Goal: Entertainment & Leisure: Consume media (video, audio)

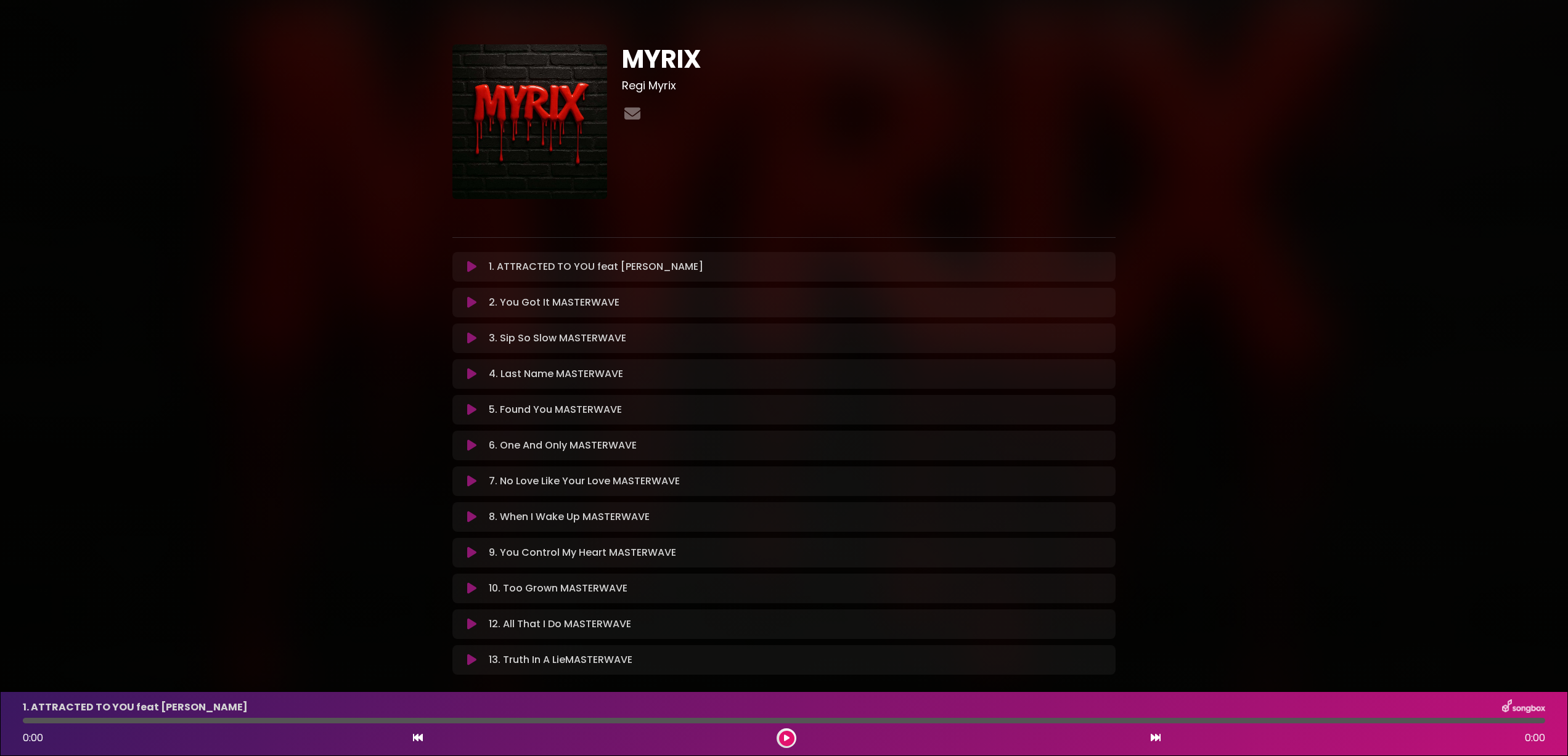
click at [474, 304] on icon at bounding box center [472, 302] width 9 height 12
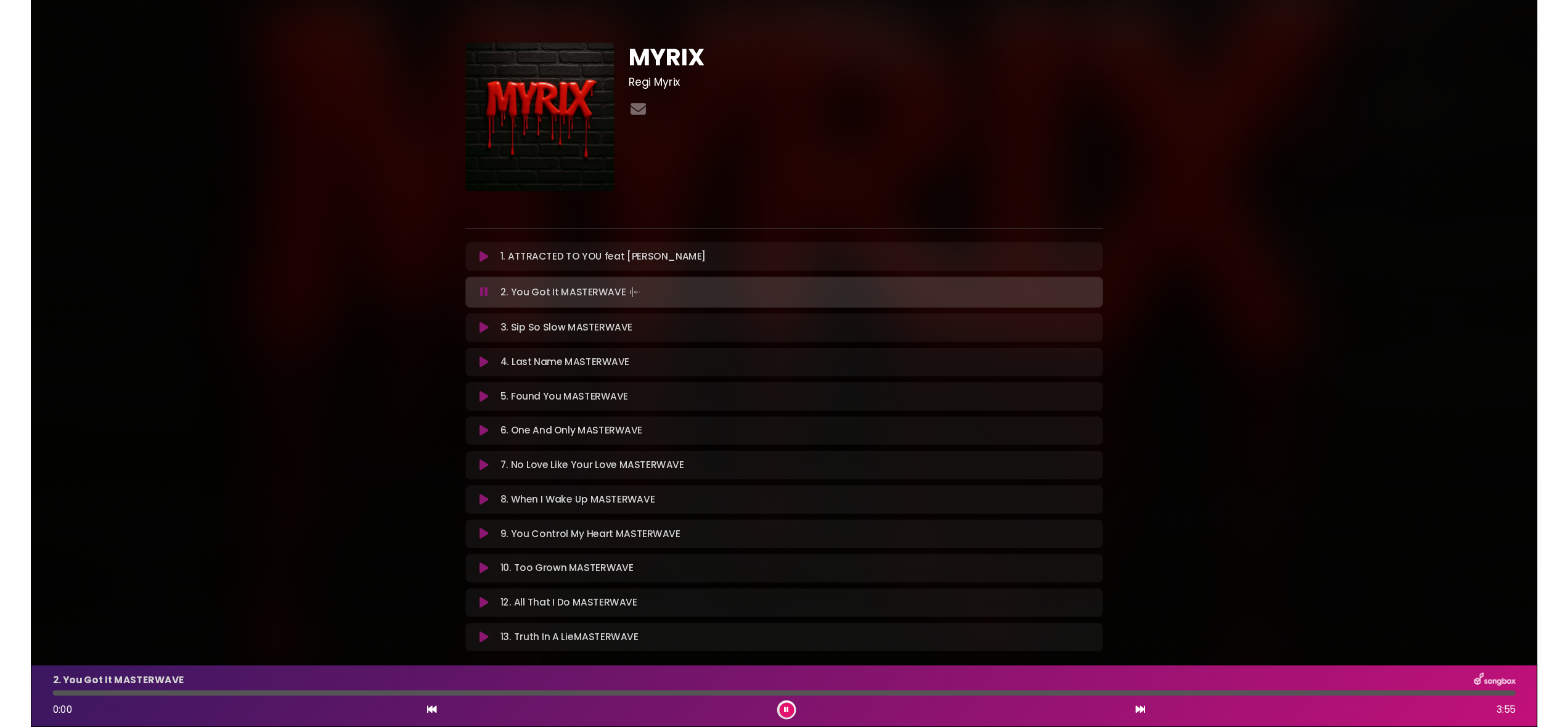
scroll to position [1, 0]
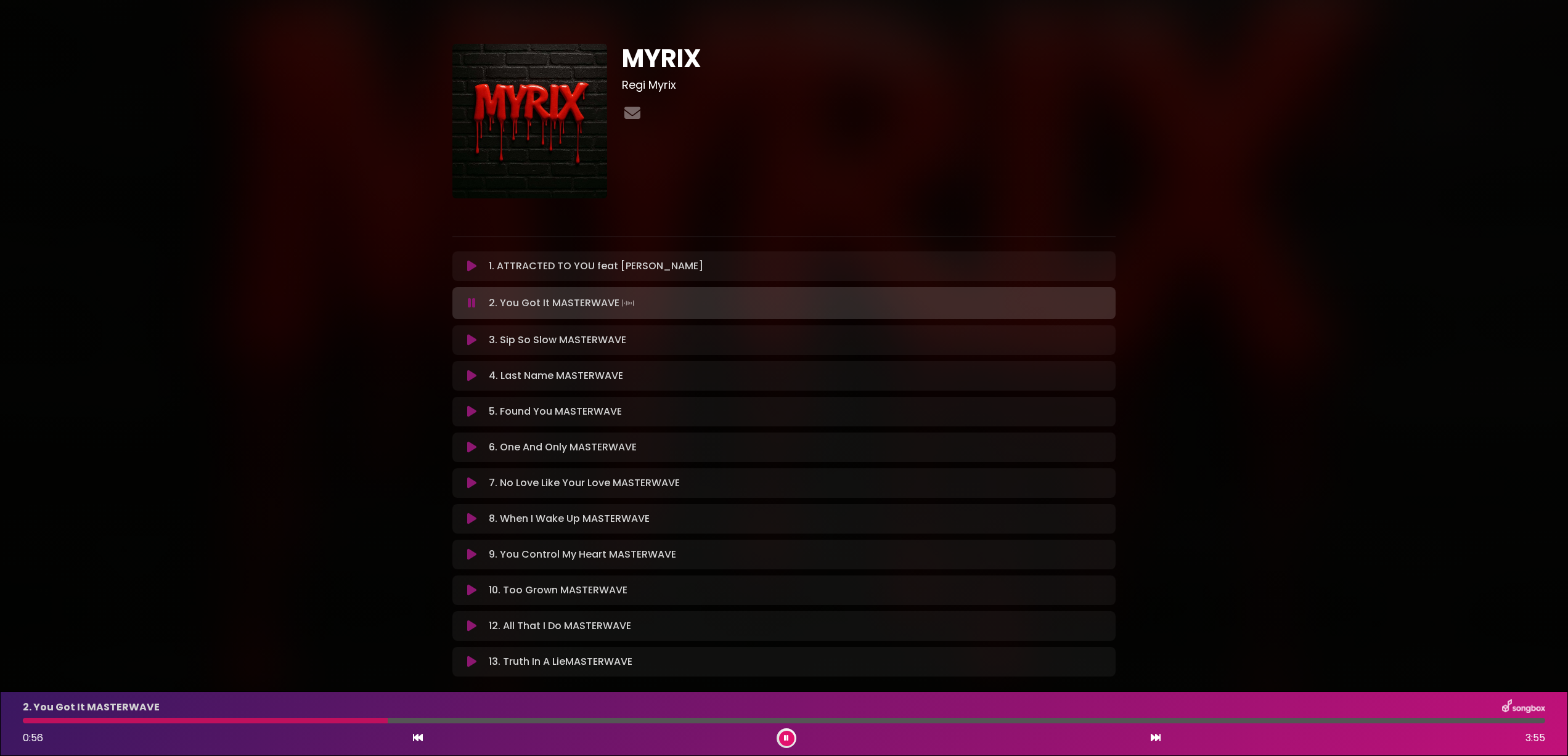
click at [471, 344] on icon at bounding box center [472, 339] width 9 height 12
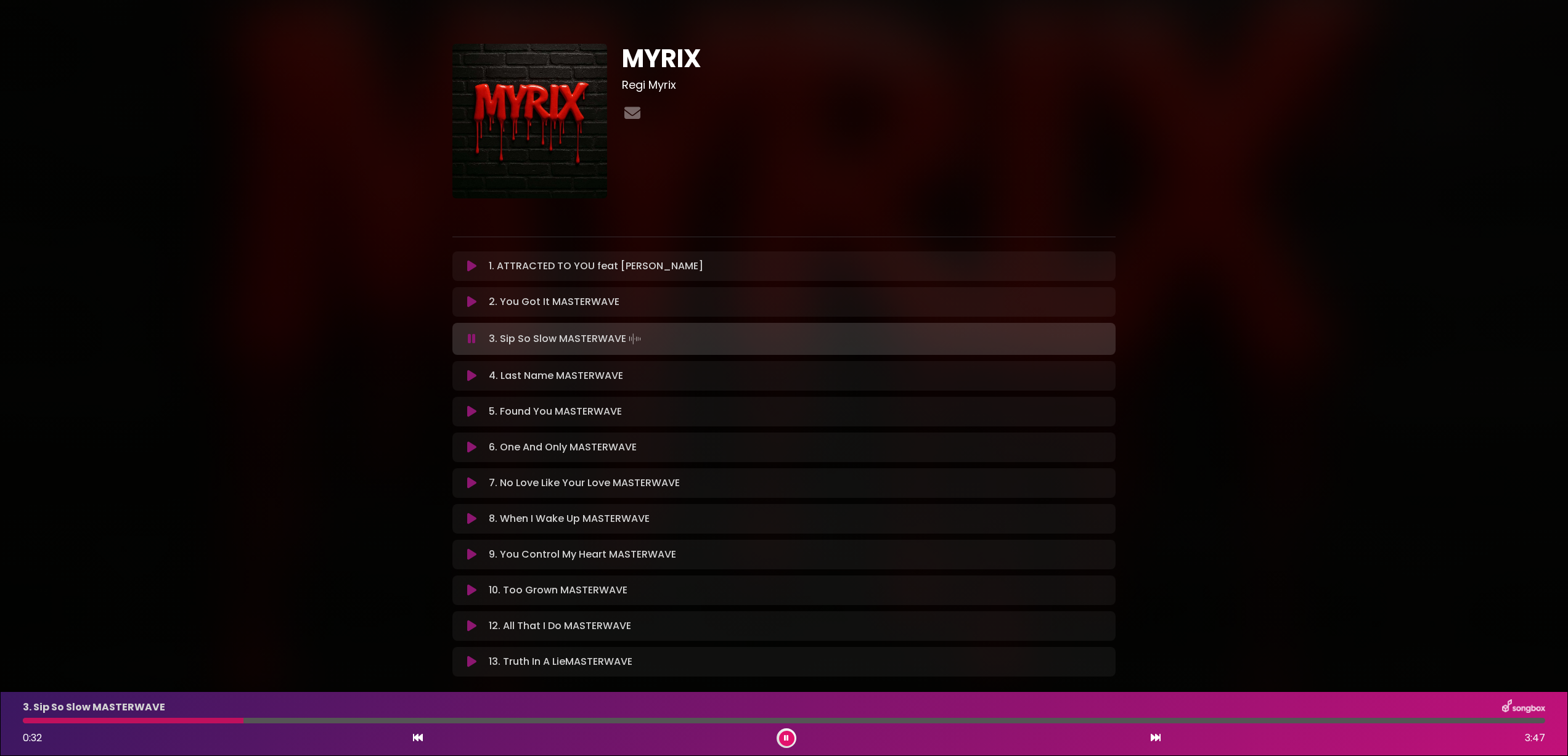
click at [474, 373] on icon at bounding box center [472, 375] width 9 height 12
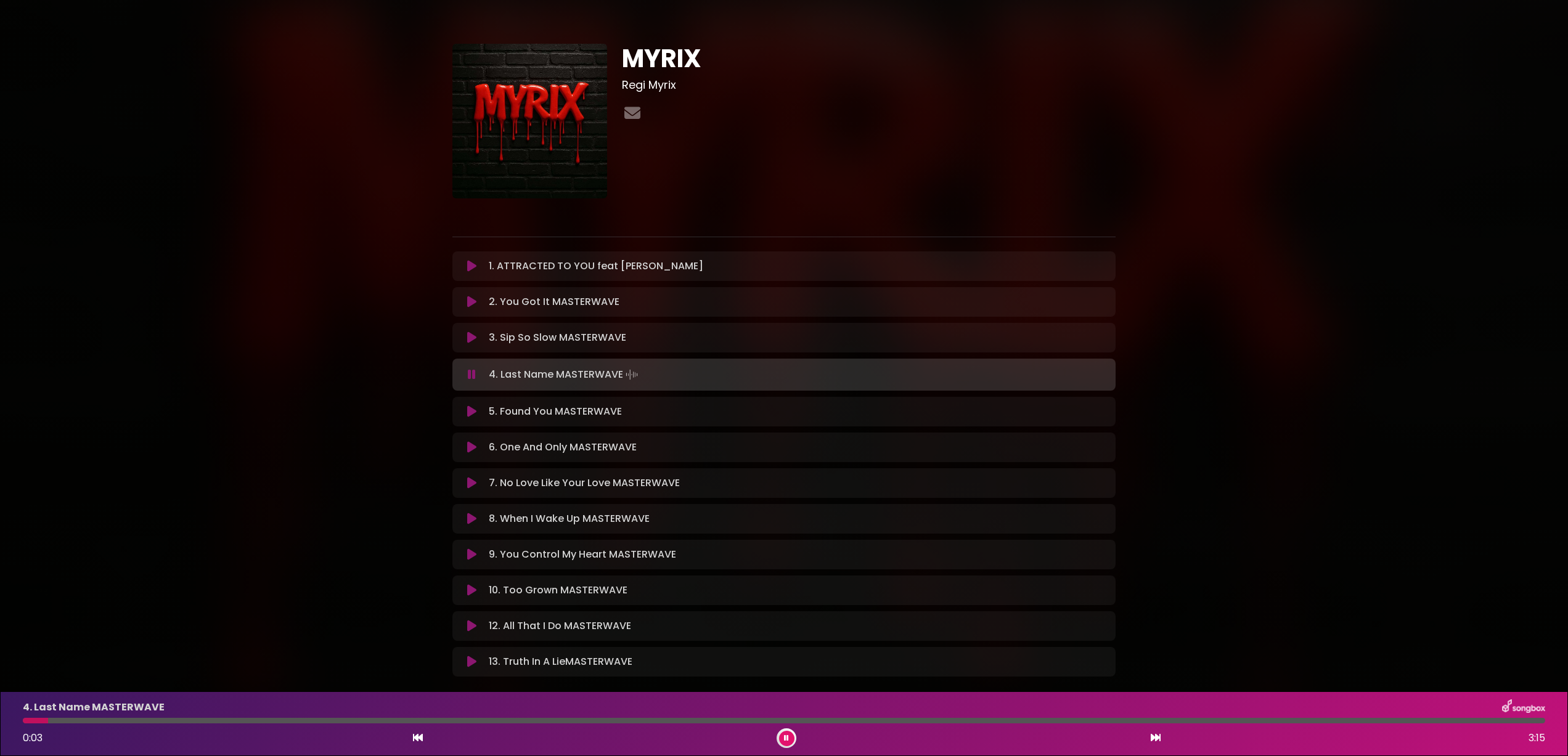
click at [470, 410] on icon at bounding box center [472, 411] width 9 height 12
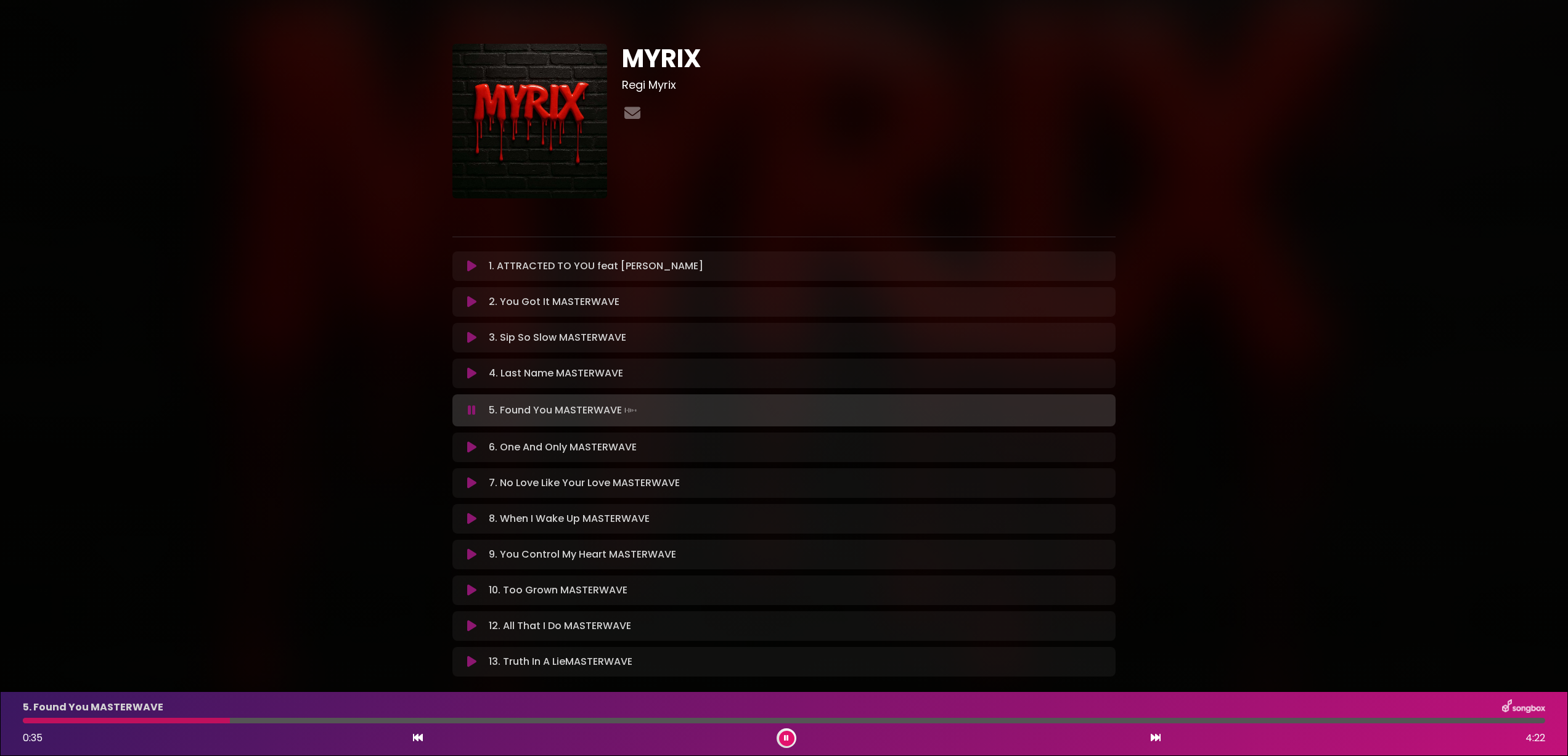
click at [468, 445] on icon at bounding box center [472, 447] width 9 height 12
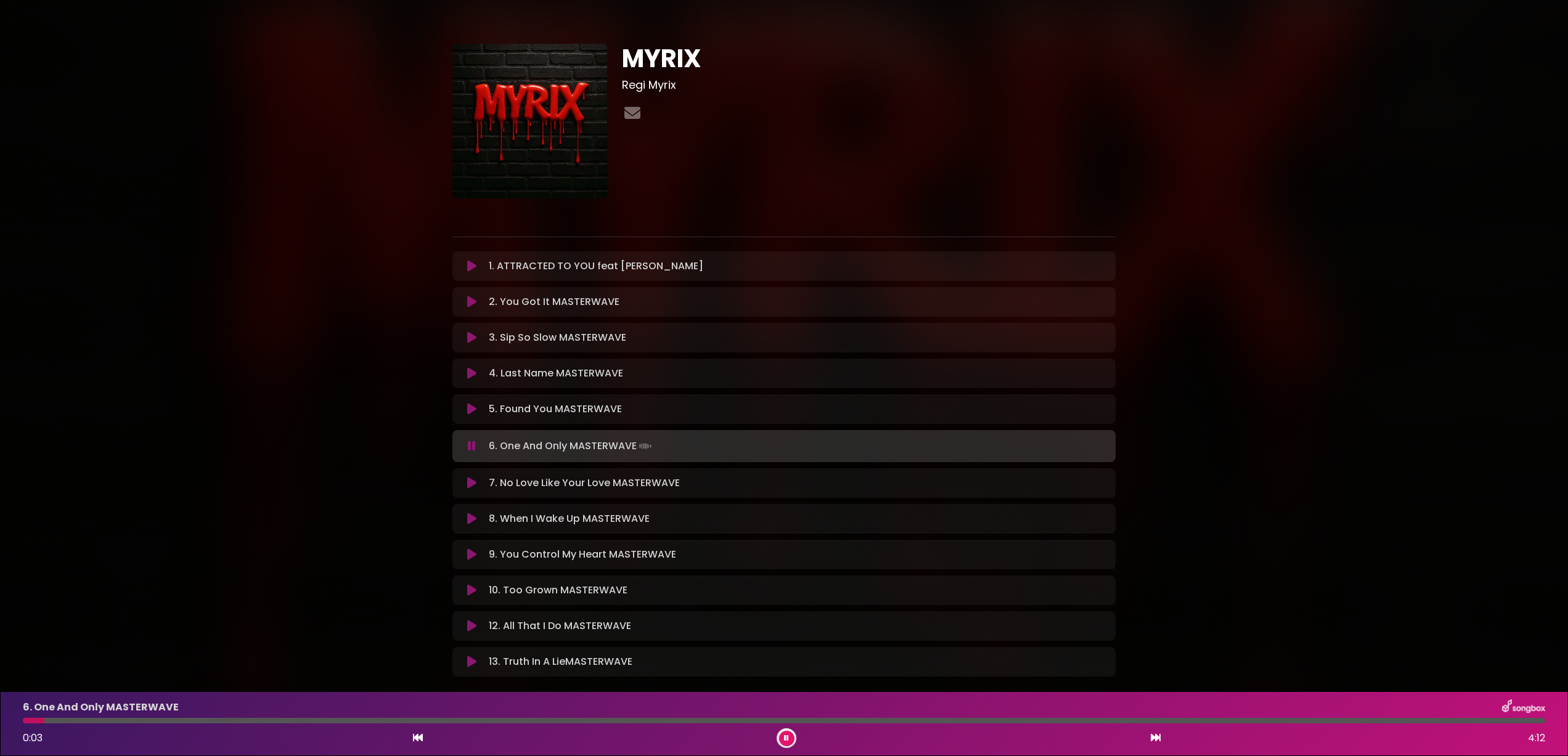
click at [469, 481] on icon at bounding box center [472, 483] width 9 height 12
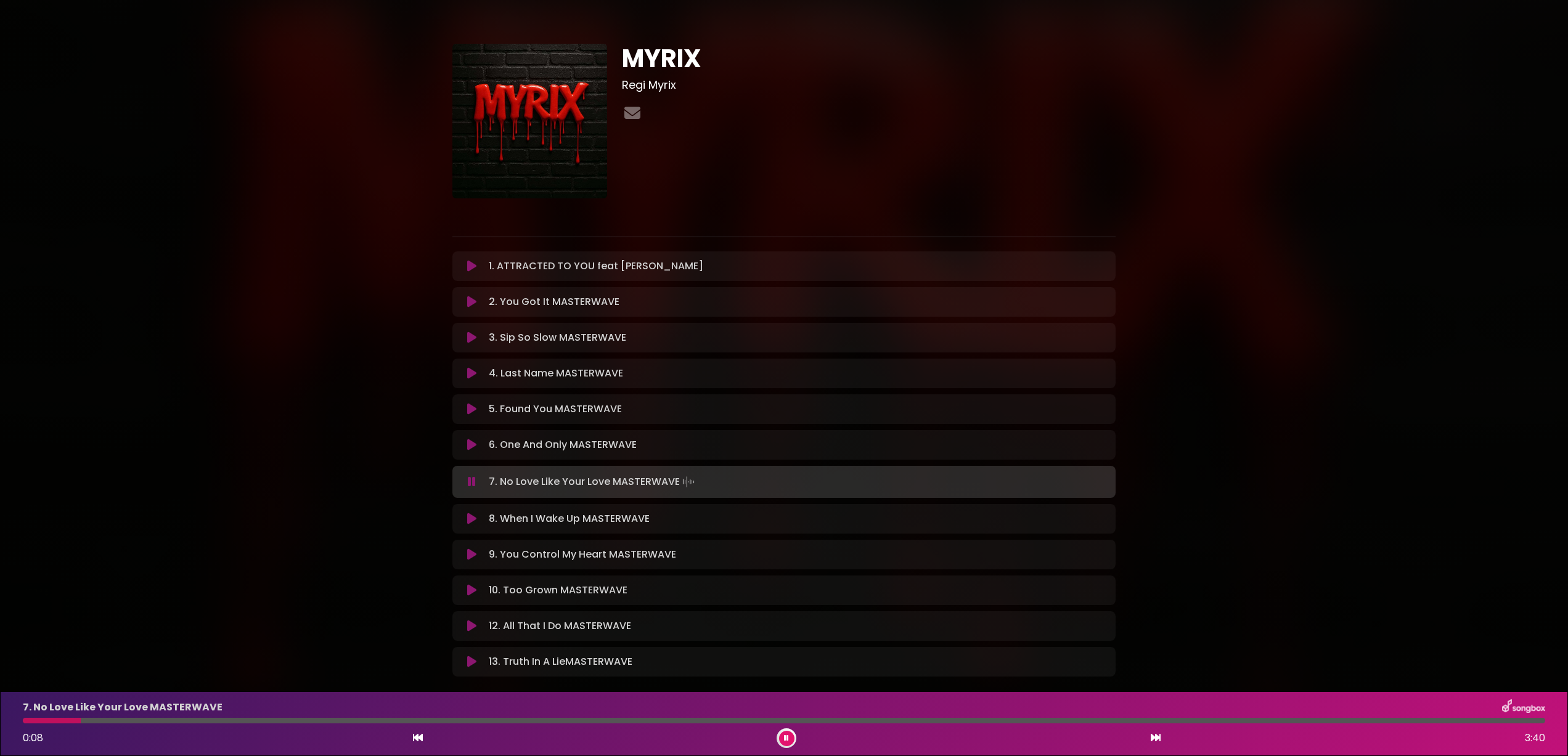
click at [476, 521] on icon at bounding box center [472, 519] width 9 height 12
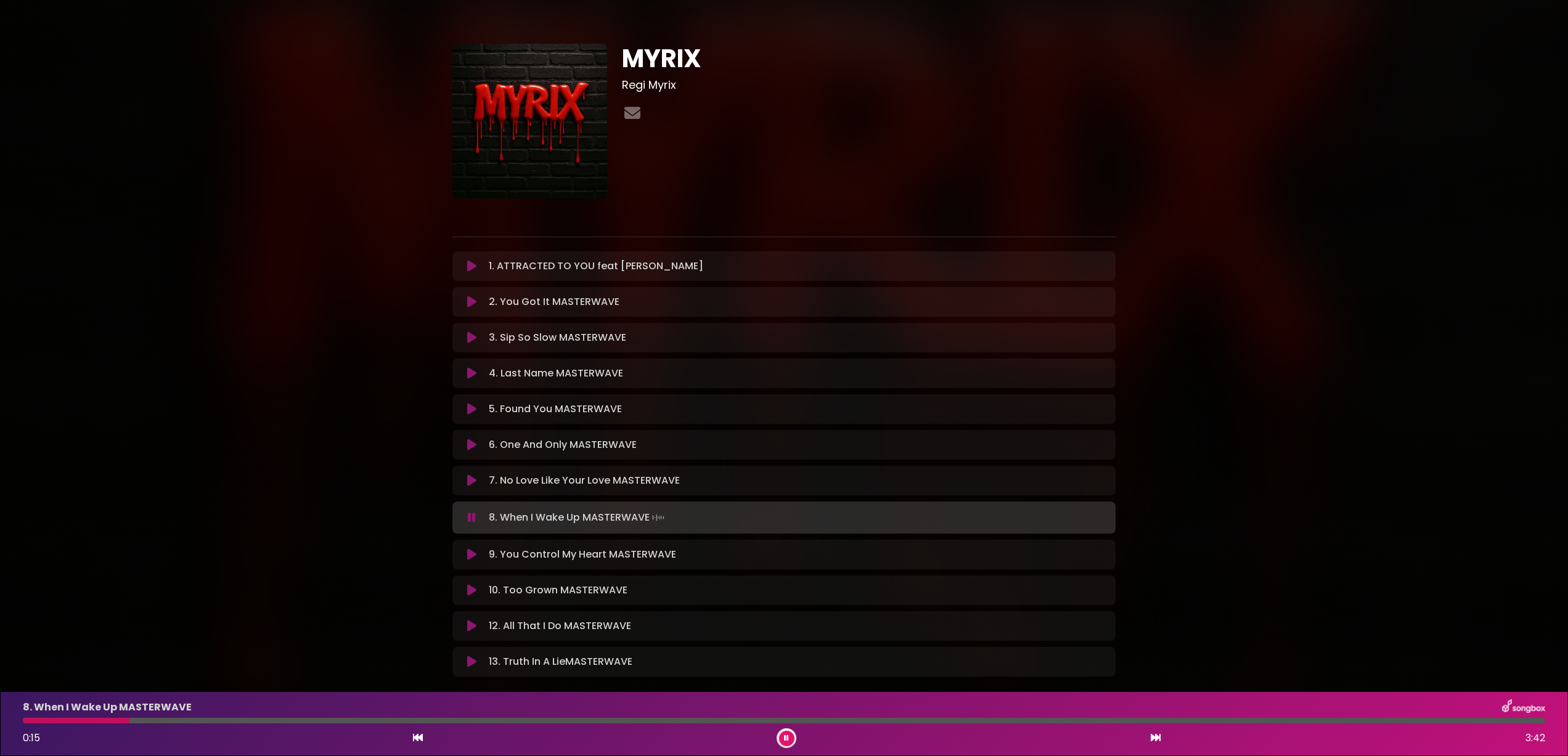
click at [473, 556] on icon at bounding box center [472, 554] width 9 height 12
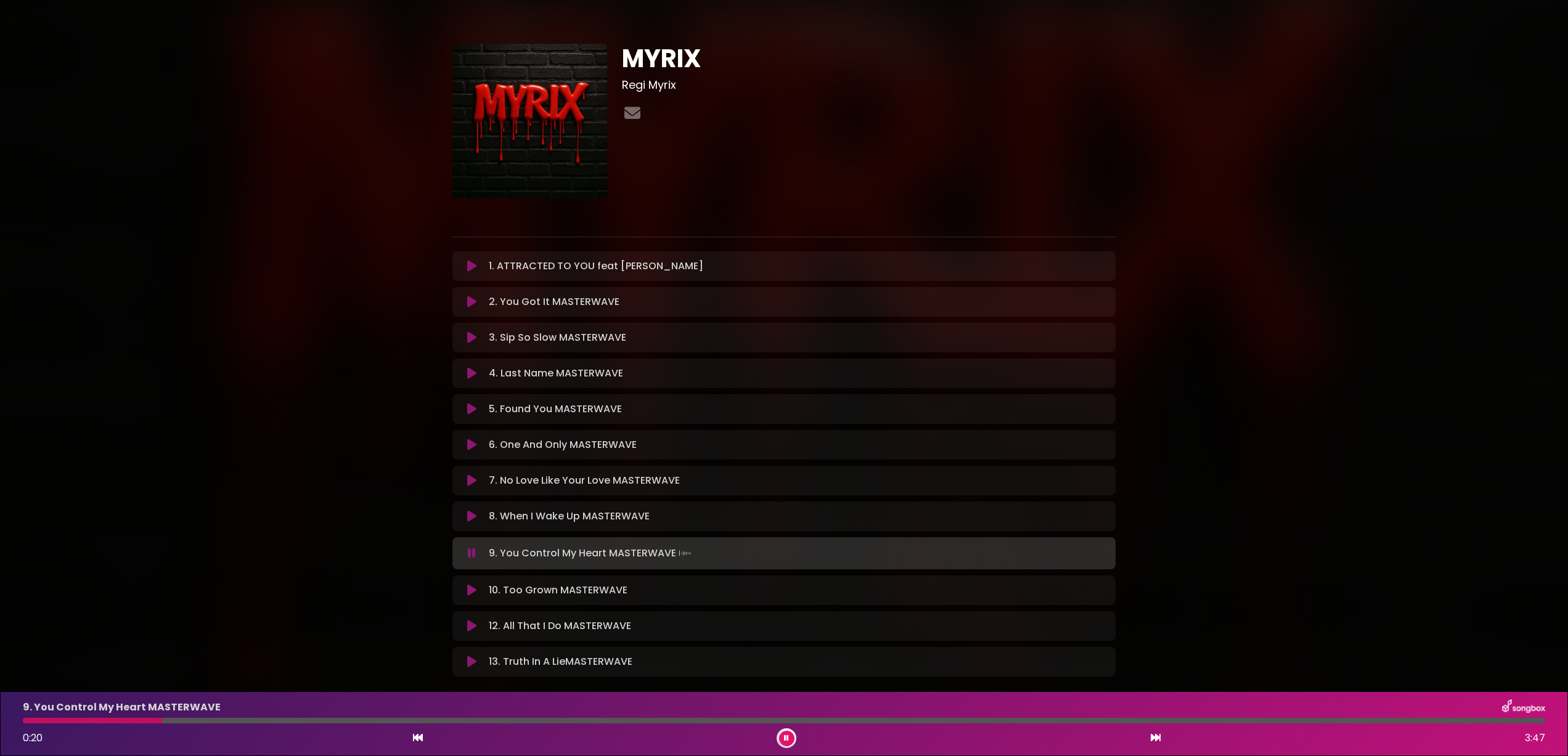
click at [476, 595] on icon at bounding box center [472, 590] width 9 height 12
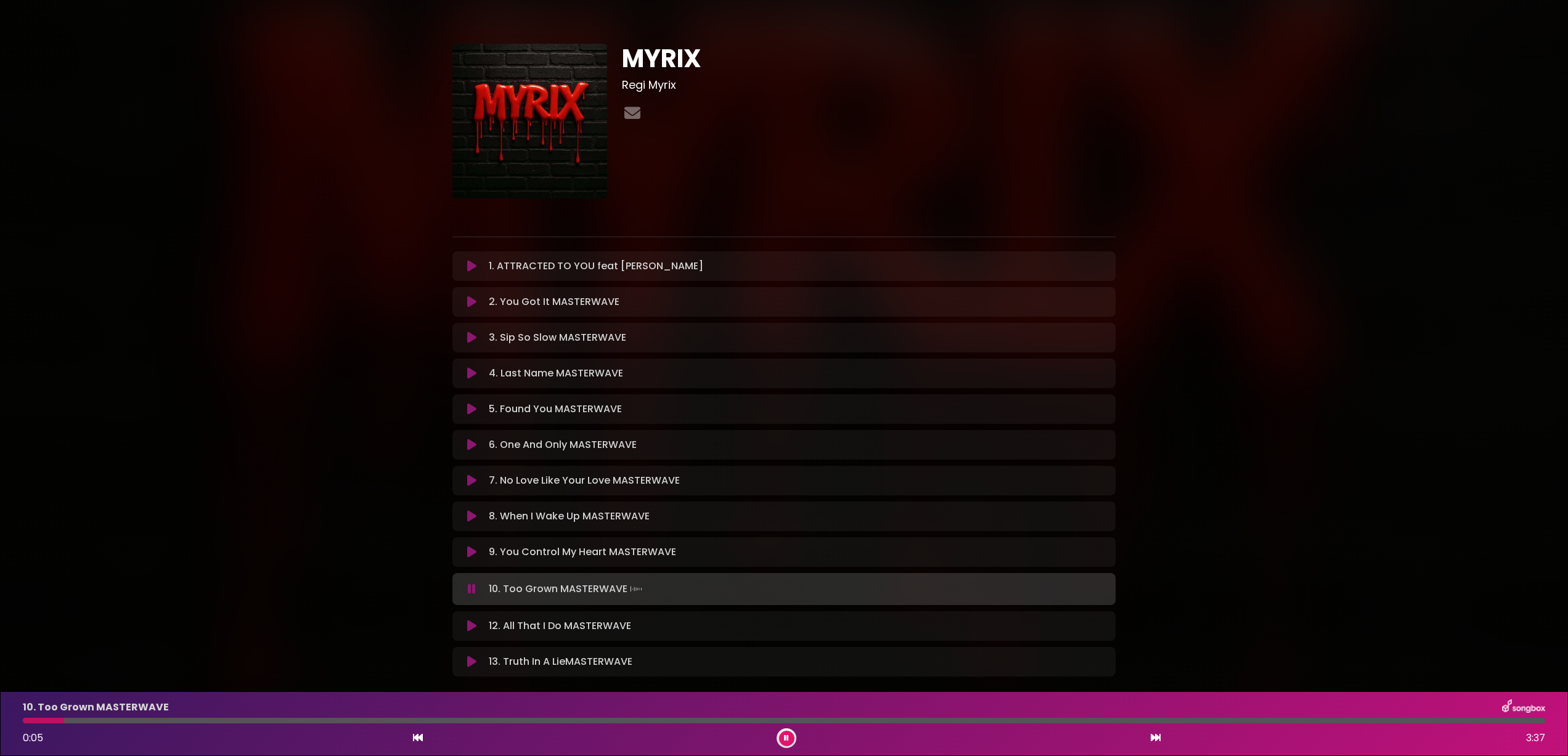
click at [480, 631] on button at bounding box center [472, 626] width 24 height 12
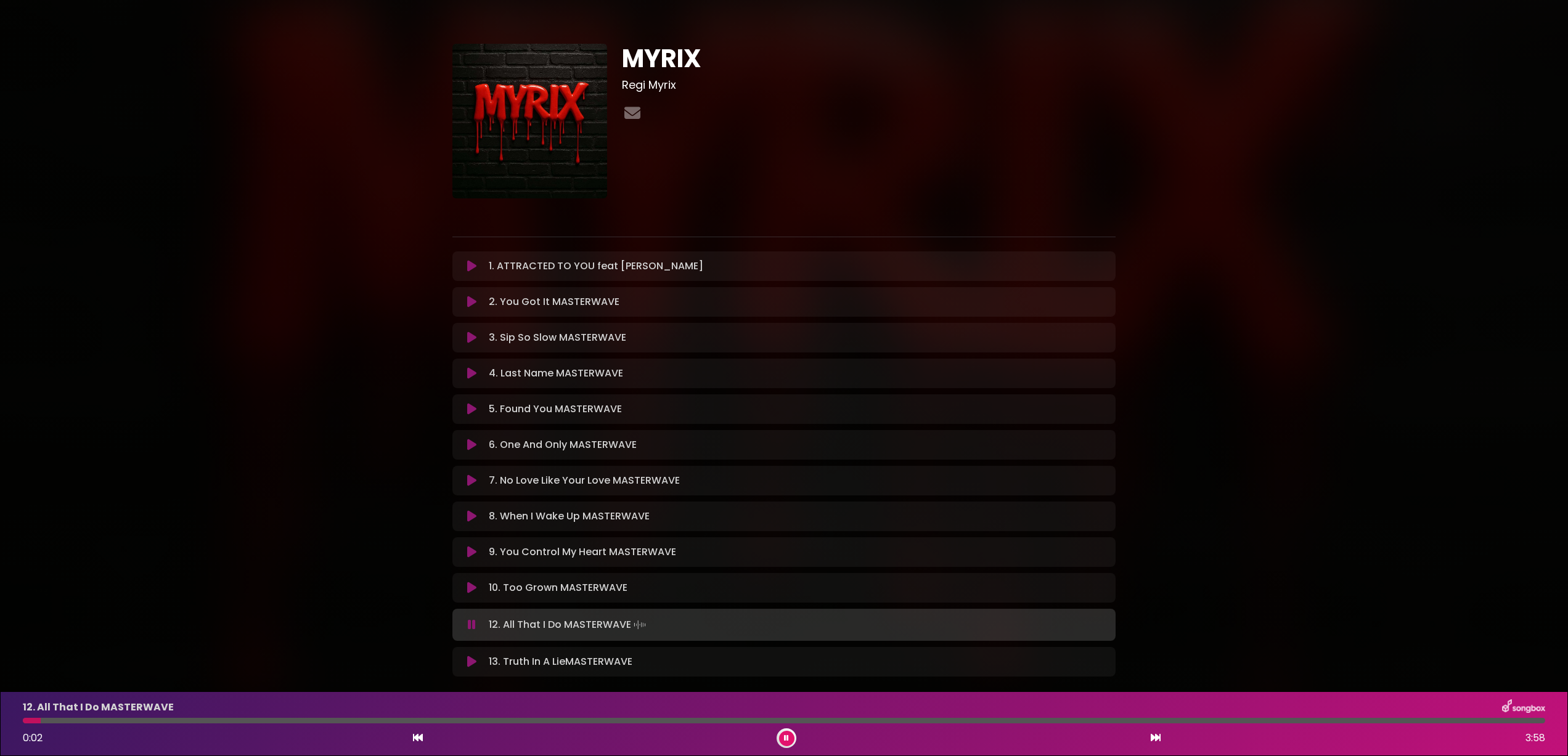
click at [470, 663] on icon at bounding box center [472, 662] width 9 height 12
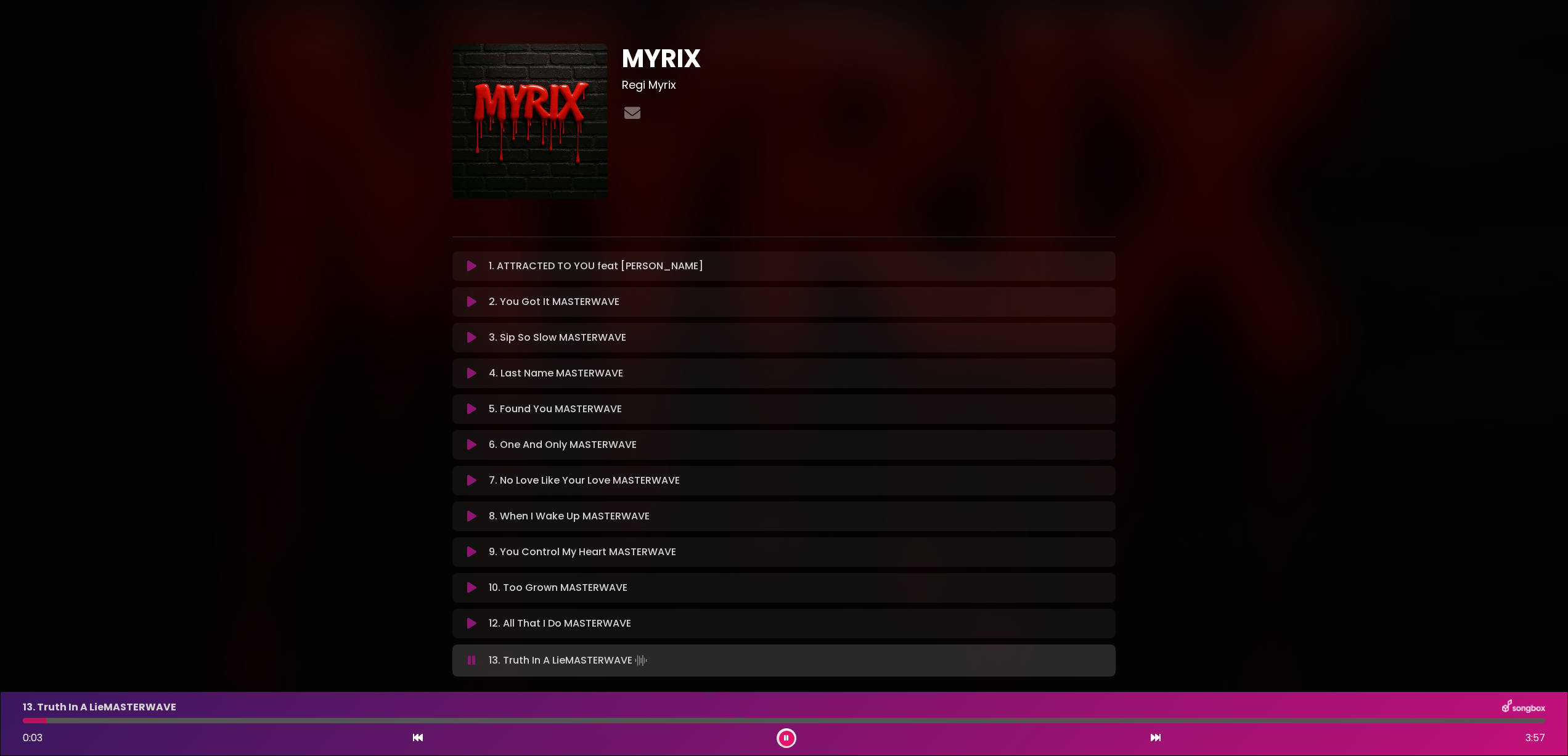
click at [472, 663] on icon at bounding box center [472, 660] width 8 height 12
